Goal: Transaction & Acquisition: Purchase product/service

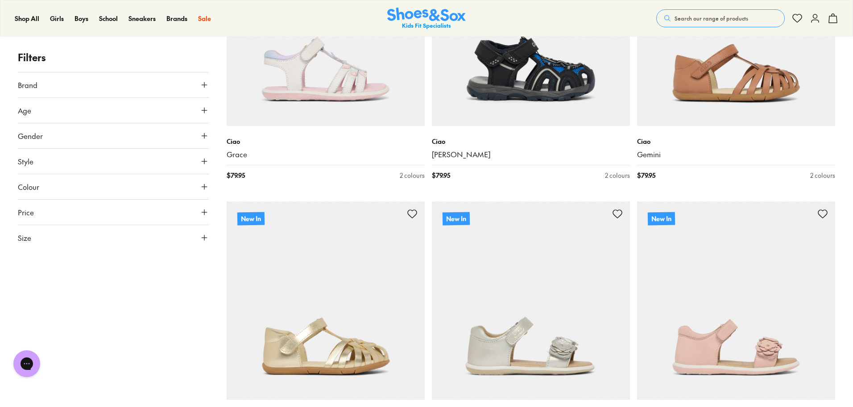
scroll to position [1740, 0]
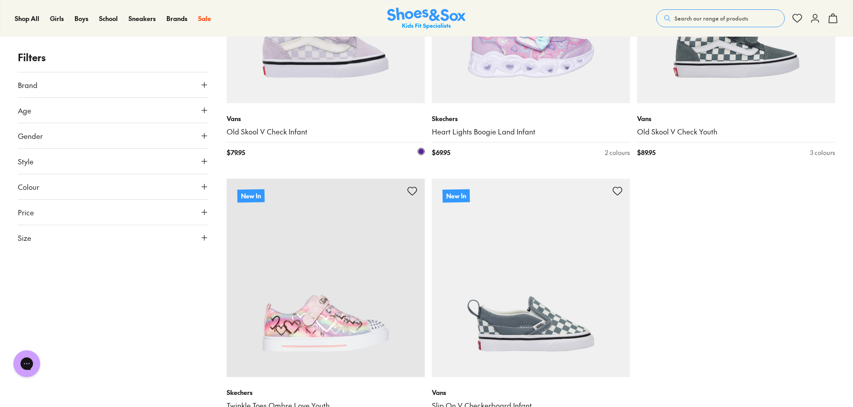
scroll to position [2901, 0]
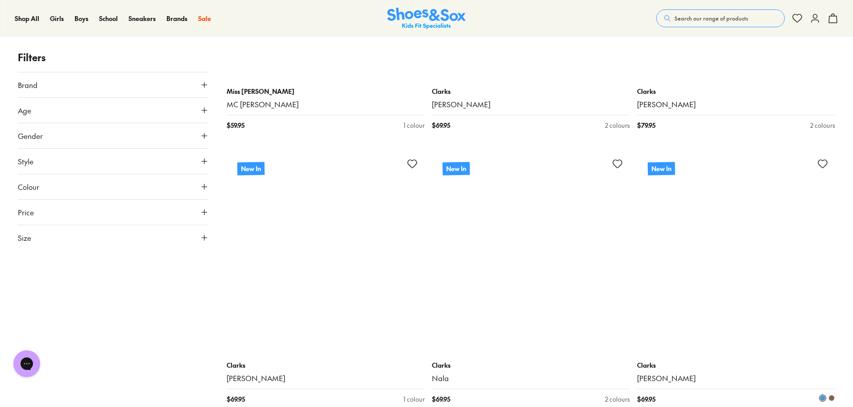
scroll to position [6962, 0]
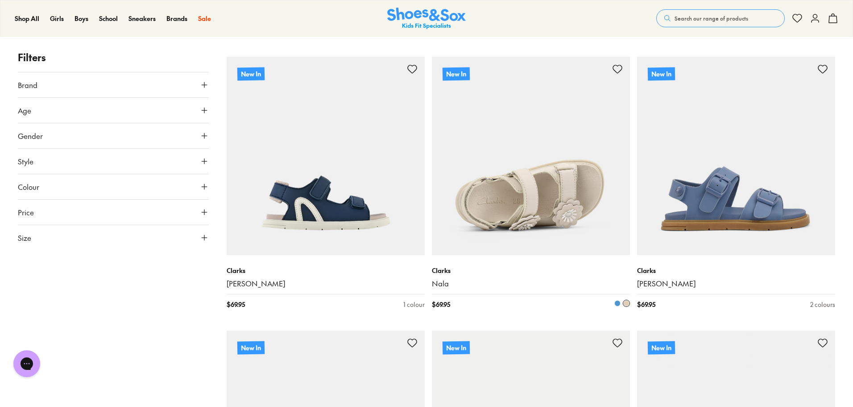
click at [544, 196] on img at bounding box center [531, 156] width 198 height 198
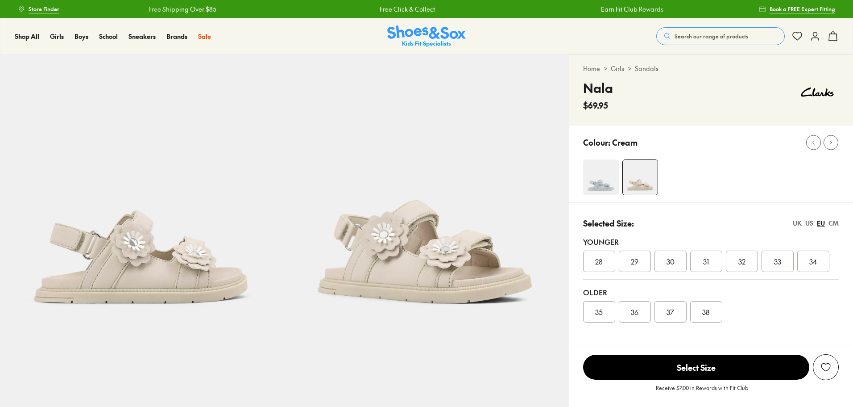
select select "*"
click at [613, 184] on img at bounding box center [601, 177] width 36 height 36
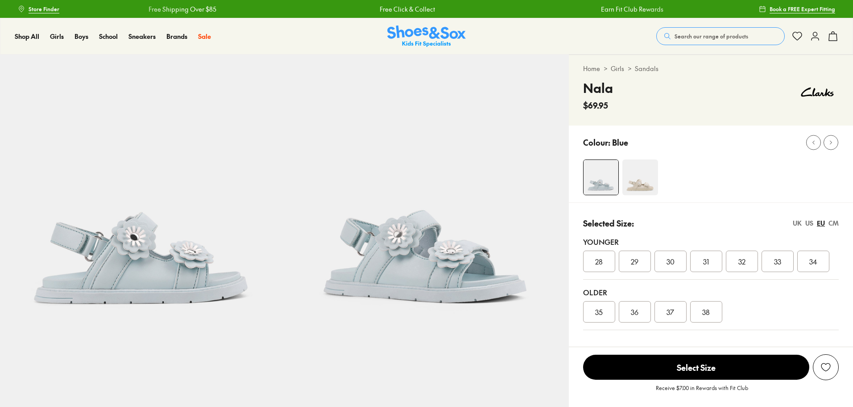
click at [644, 183] on img at bounding box center [641, 177] width 36 height 36
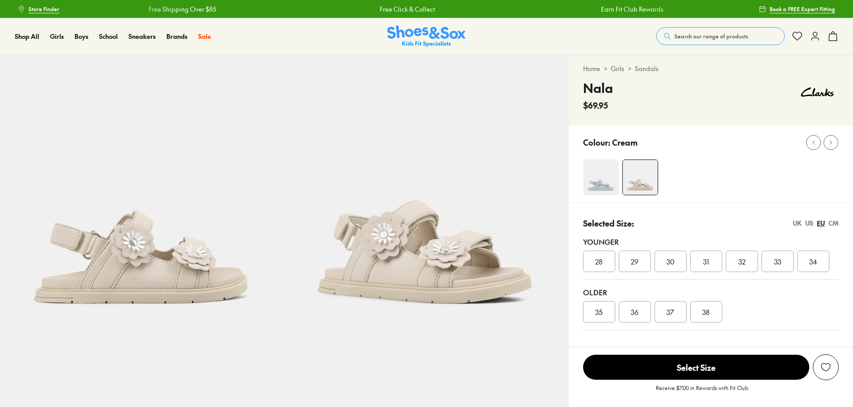
select select "*"
click at [838, 223] on div "CM" at bounding box center [834, 222] width 10 height 9
click at [823, 227] on div "EU" at bounding box center [821, 222] width 8 height 9
click at [602, 259] on span "28" at bounding box center [599, 261] width 8 height 11
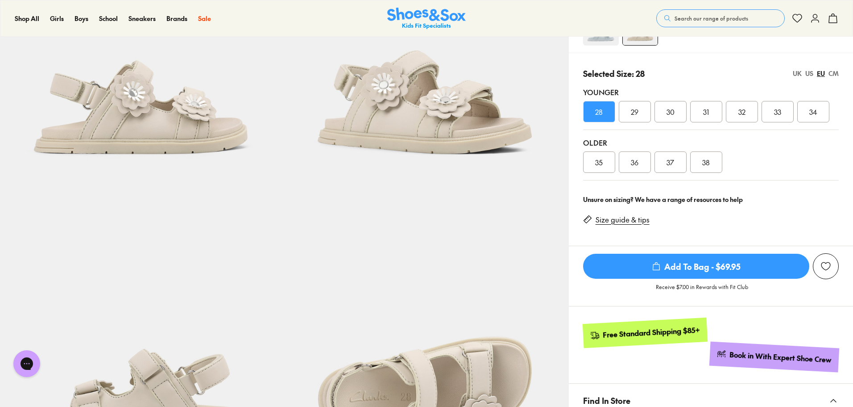
scroll to position [134, 0]
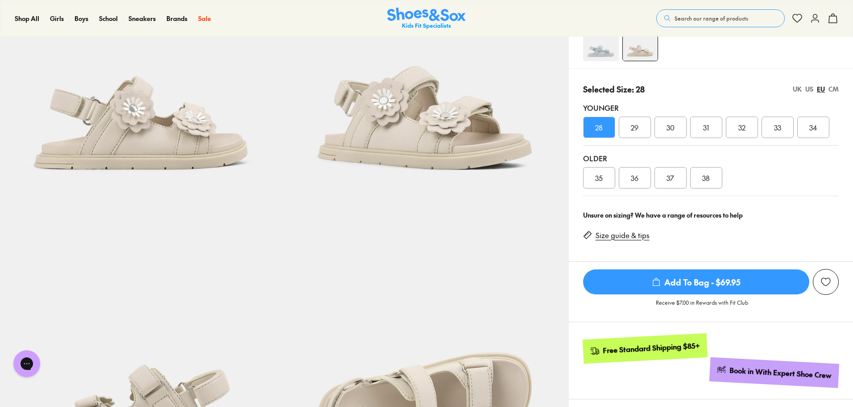
click at [677, 286] on span "Add To Bag - $69.95" at bounding box center [696, 281] width 226 height 25
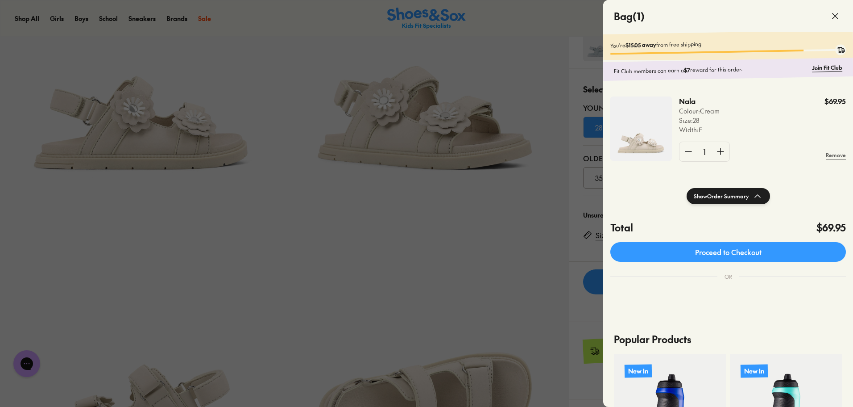
click at [519, 241] on div at bounding box center [426, 203] width 853 height 407
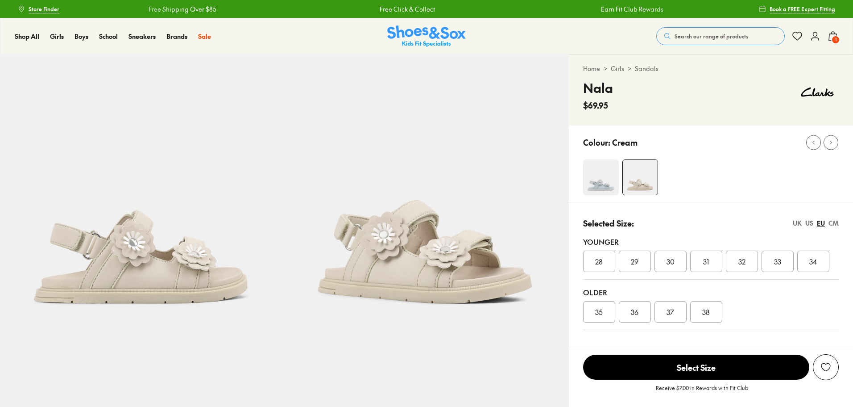
select select "*"
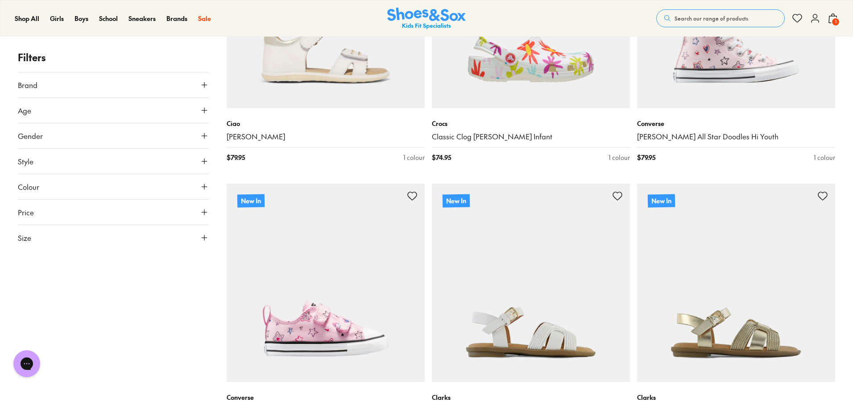
scroll to position [2660, 0]
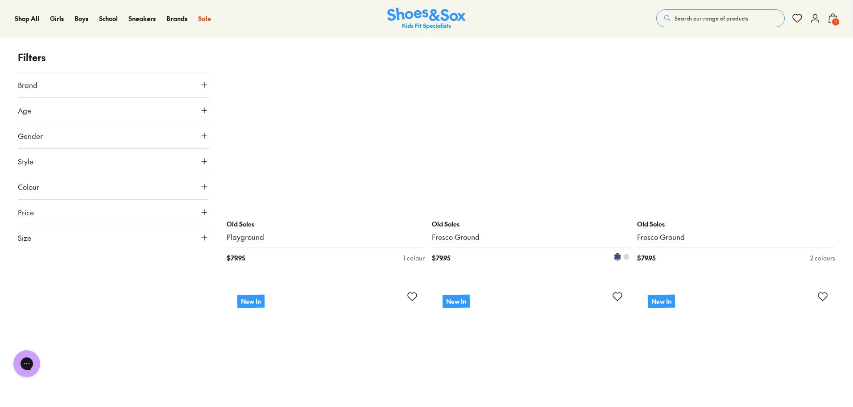
scroll to position [5248, 0]
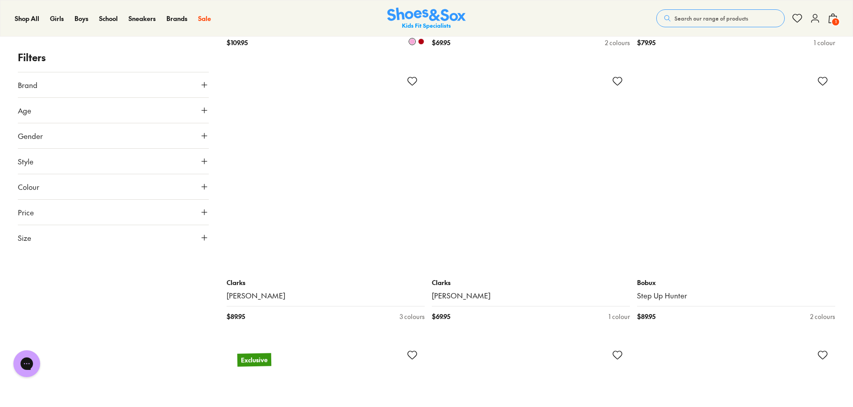
scroll to position [10559, 0]
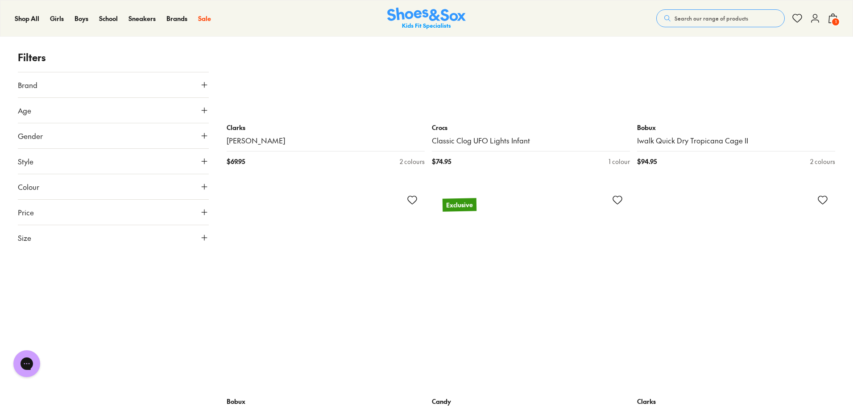
scroll to position [13638, 0]
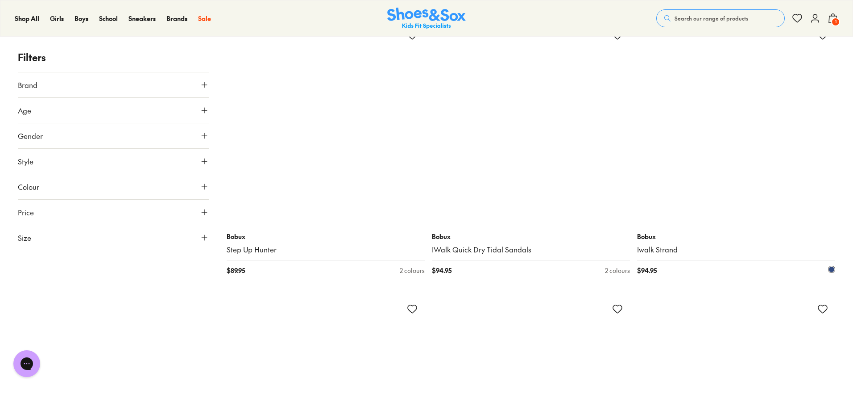
scroll to position [15512, 0]
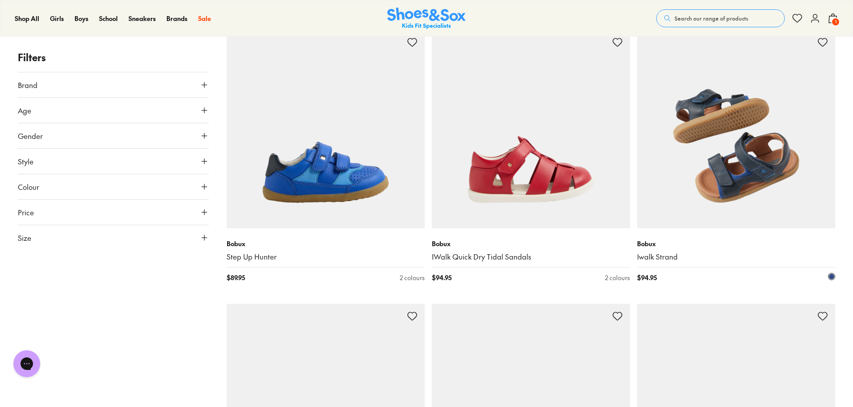
click at [760, 164] on img at bounding box center [736, 129] width 198 height 198
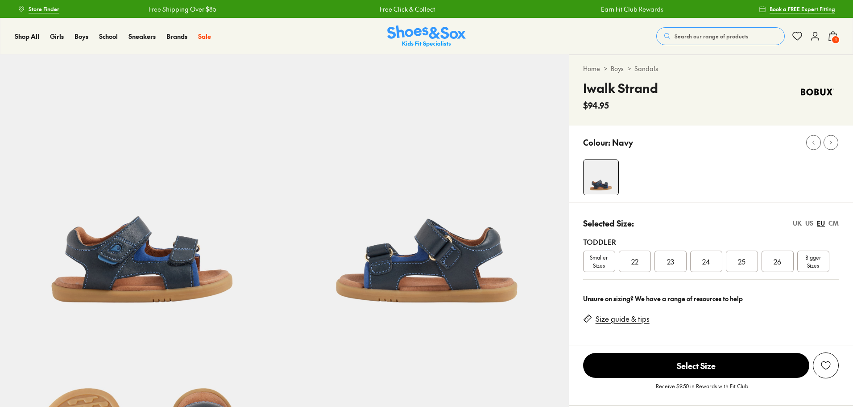
select select "*"
click at [682, 262] on div "23" at bounding box center [671, 260] width 32 height 21
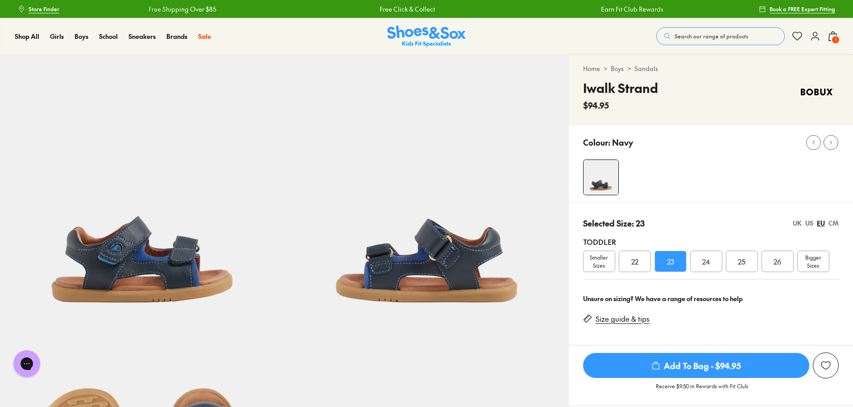
scroll to position [45, 0]
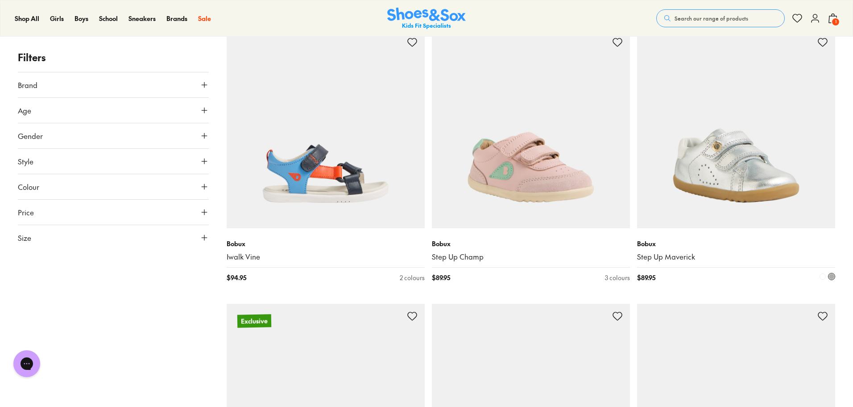
scroll to position [2119, 0]
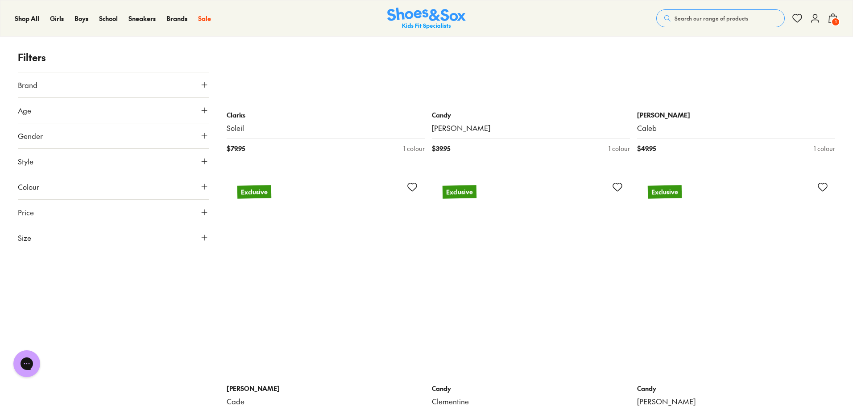
scroll to position [5689, 0]
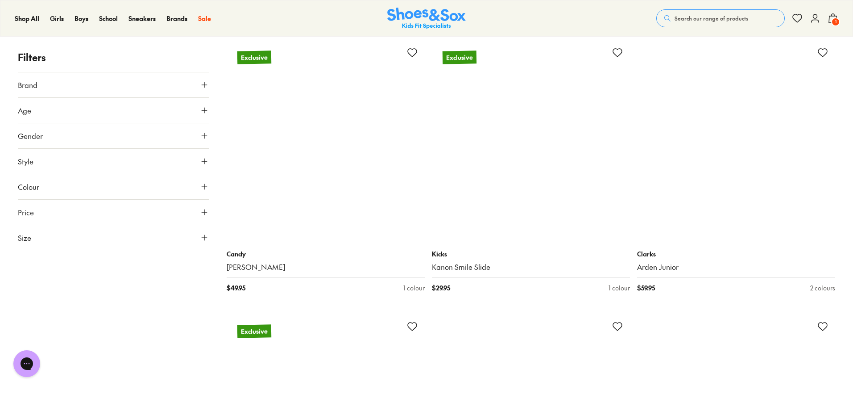
scroll to position [6760, 0]
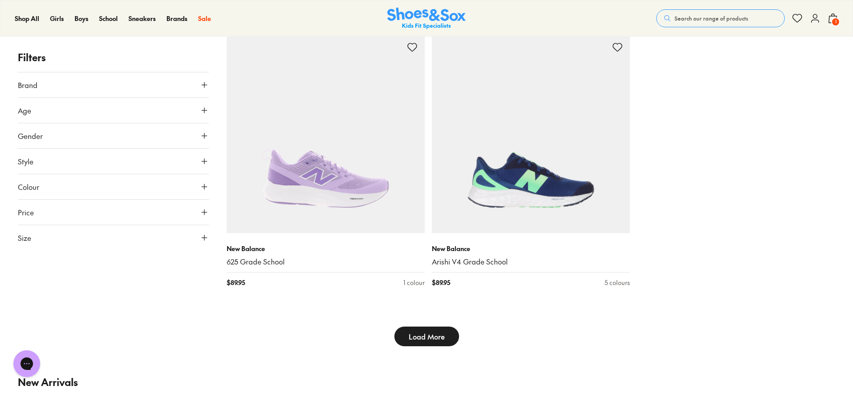
scroll to position [11758, 0]
